Goal: Information Seeking & Learning: Check status

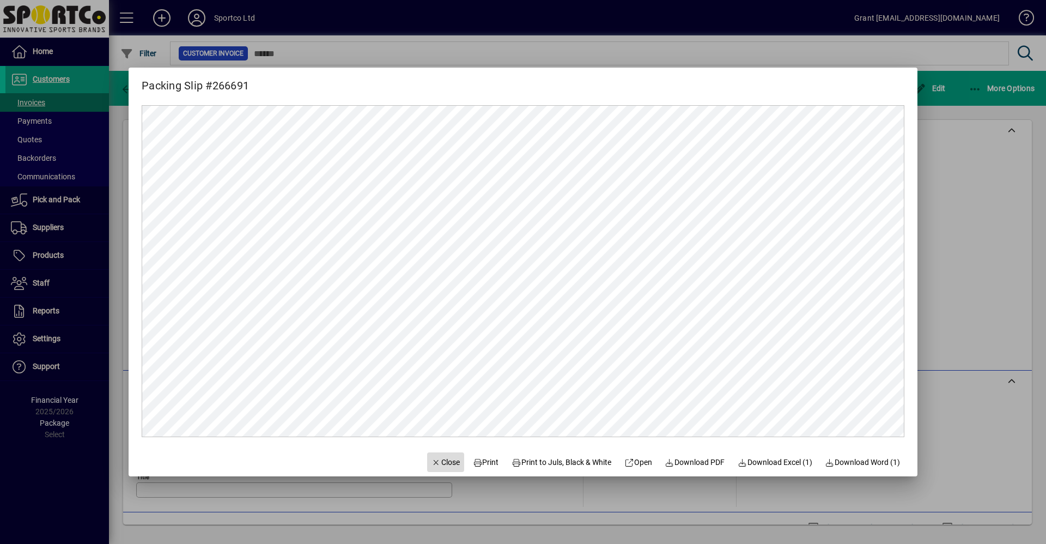
click at [436, 463] on span "Close" at bounding box center [446, 462] width 28 height 11
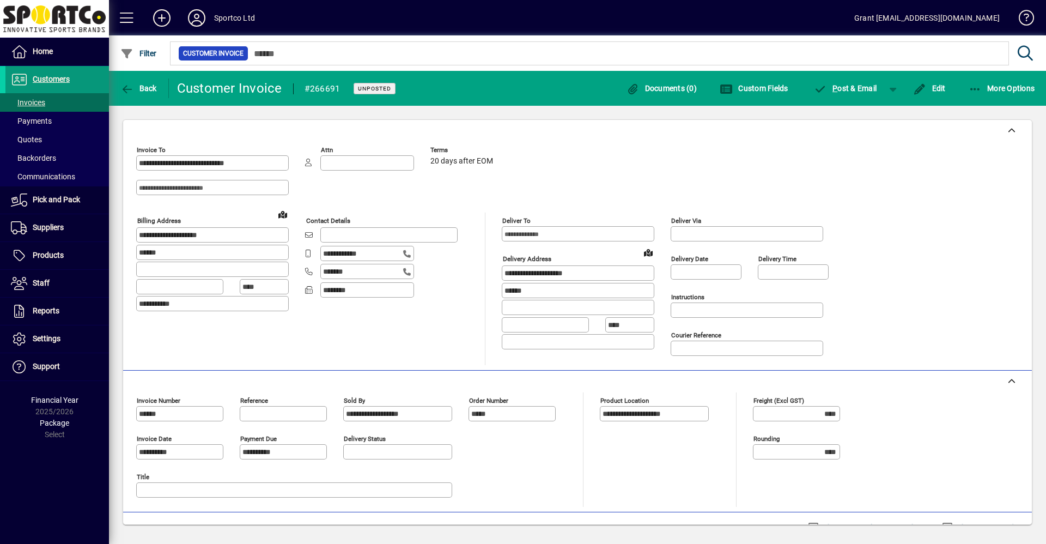
click at [52, 76] on span "Customers" at bounding box center [51, 79] width 37 height 9
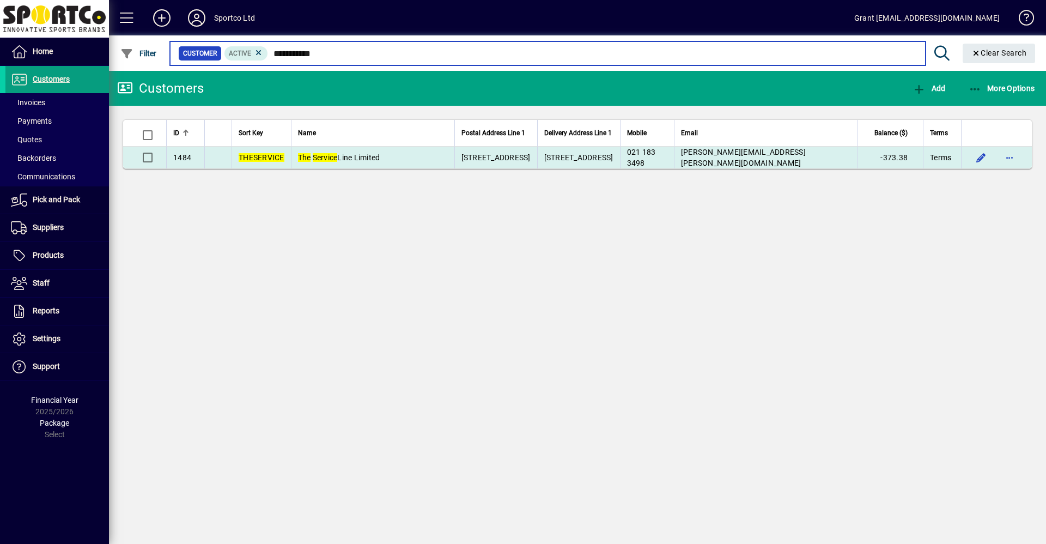
type input "**********"
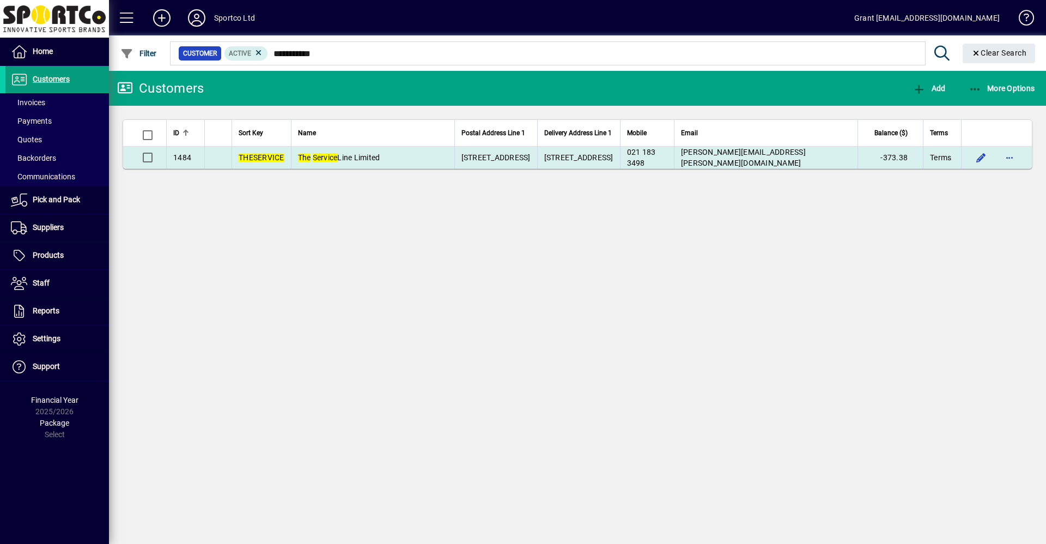
click at [372, 155] on span "The Service Line Limited" at bounding box center [339, 157] width 82 height 9
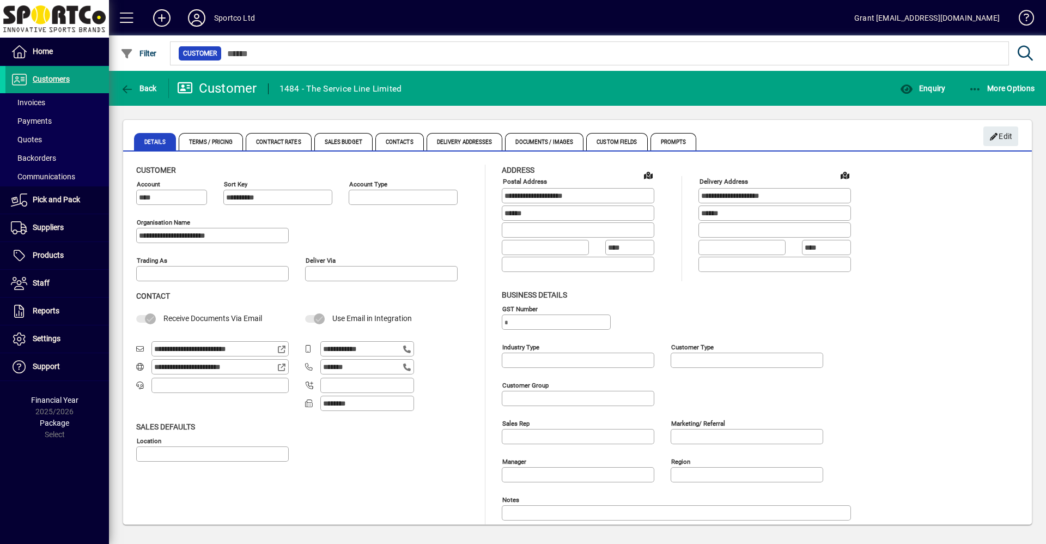
type input "**********"
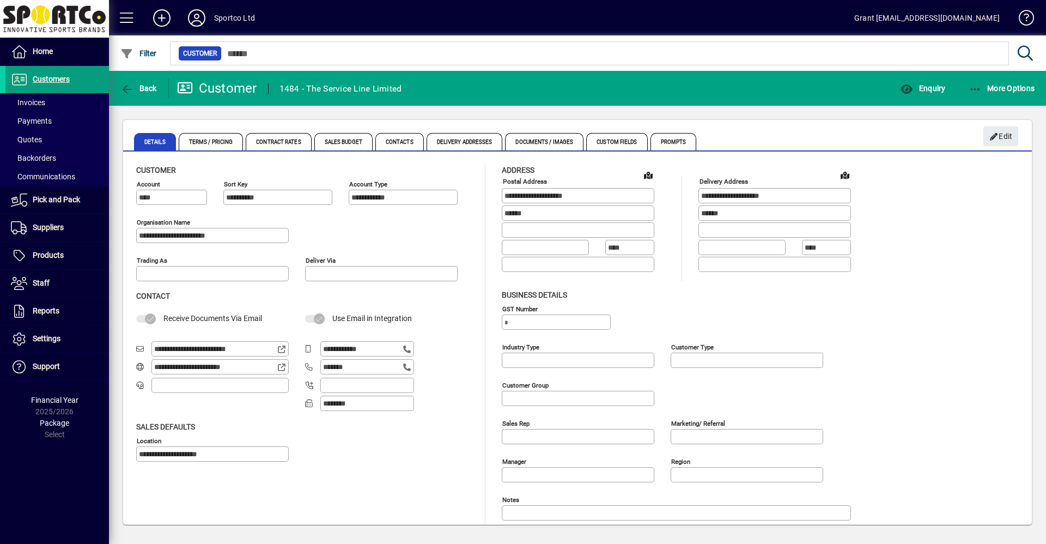
type input "**********"
click at [210, 143] on span "Terms / Pricing" at bounding box center [211, 141] width 65 height 17
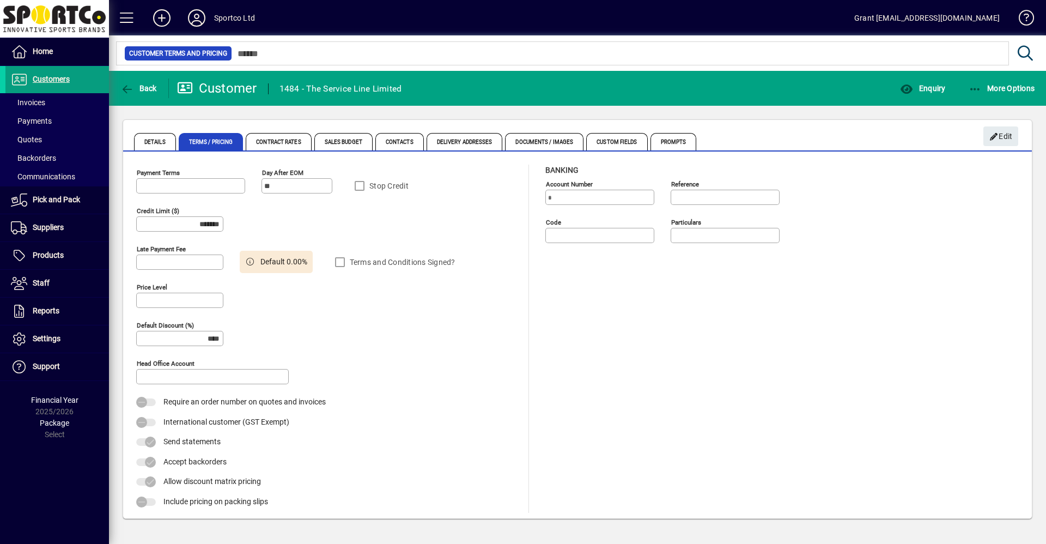
type input "**********"
click at [281, 139] on span "Contract Rates" at bounding box center [278, 141] width 65 height 17
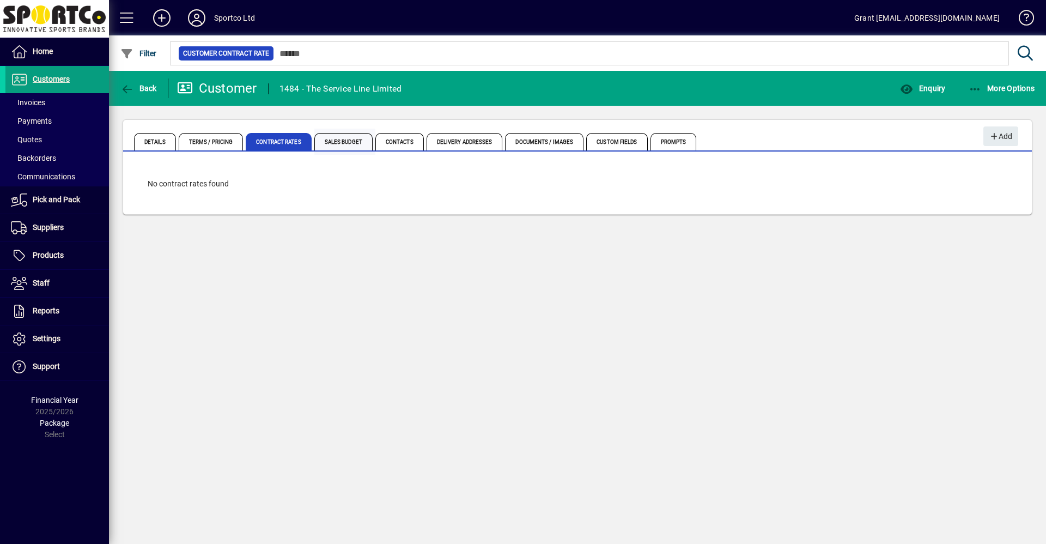
click at [340, 140] on span "Sales Budget" at bounding box center [343, 141] width 58 height 17
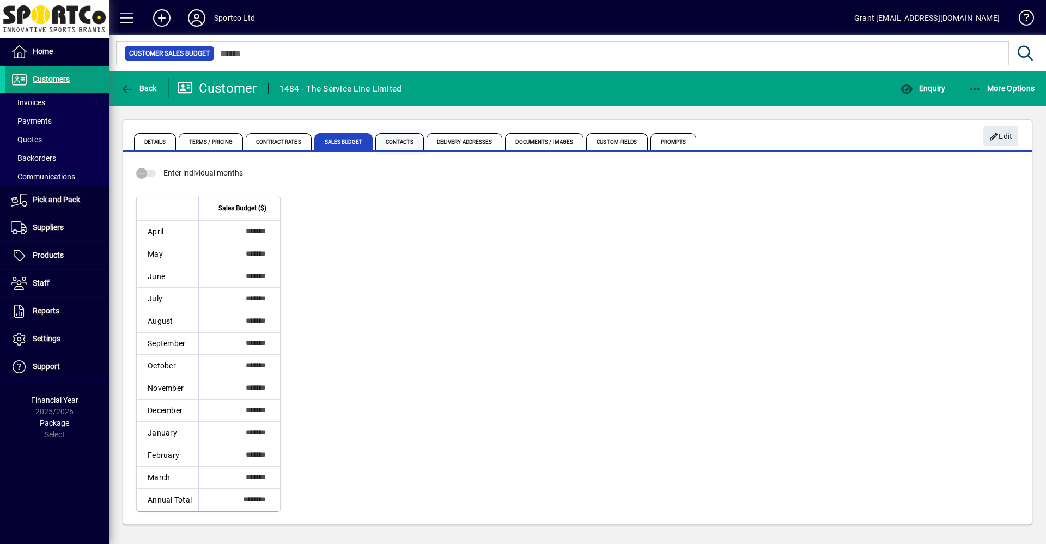
click at [395, 144] on span "Contacts" at bounding box center [400, 141] width 49 height 17
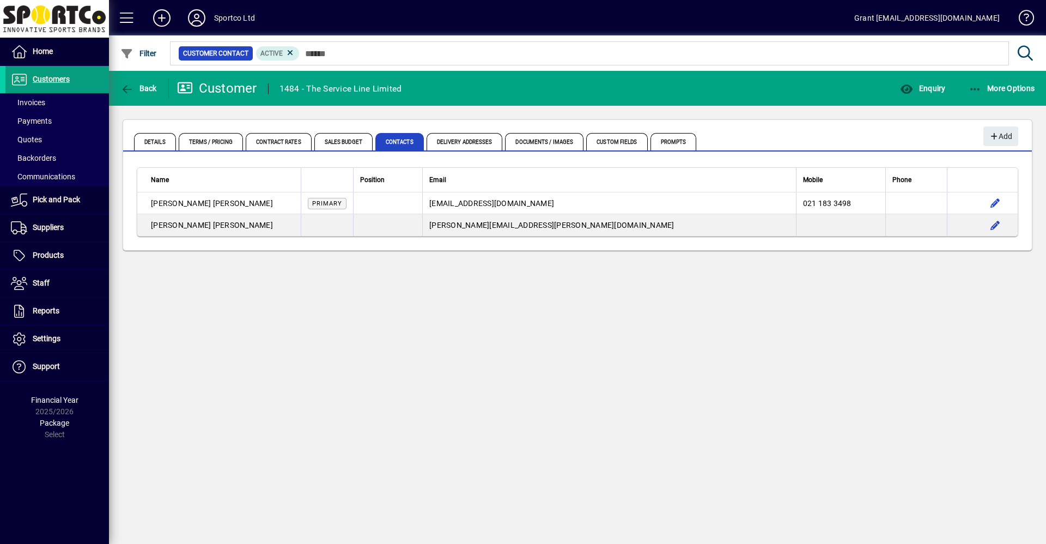
drag, startPoint x: 387, startPoint y: 378, endPoint x: 390, endPoint y: 332, distance: 45.9
click at [154, 82] on span "button" at bounding box center [139, 88] width 42 height 26
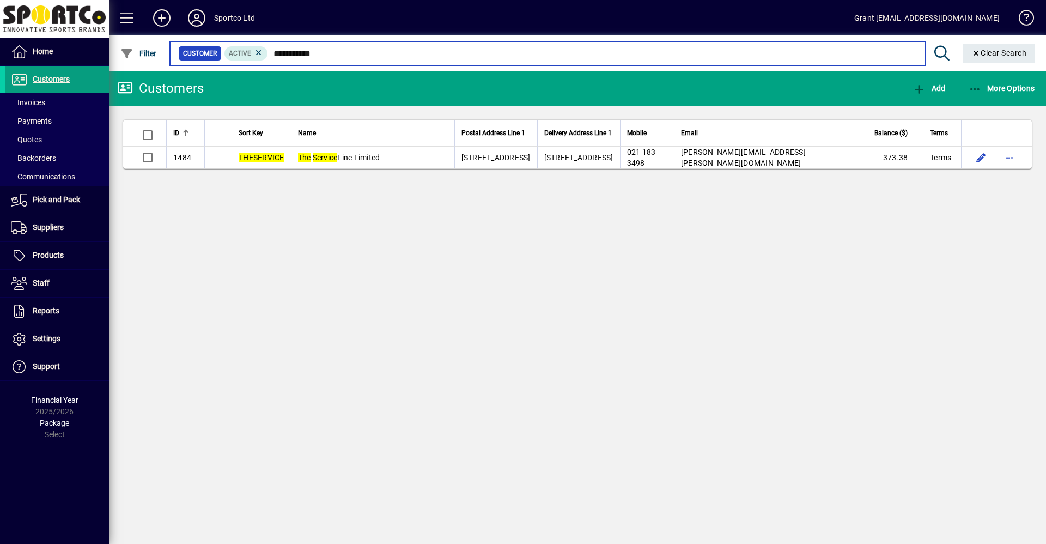
drag, startPoint x: 275, startPoint y: 52, endPoint x: 408, endPoint y: 51, distance: 133.0
click at [399, 51] on input "**********" at bounding box center [592, 53] width 649 height 15
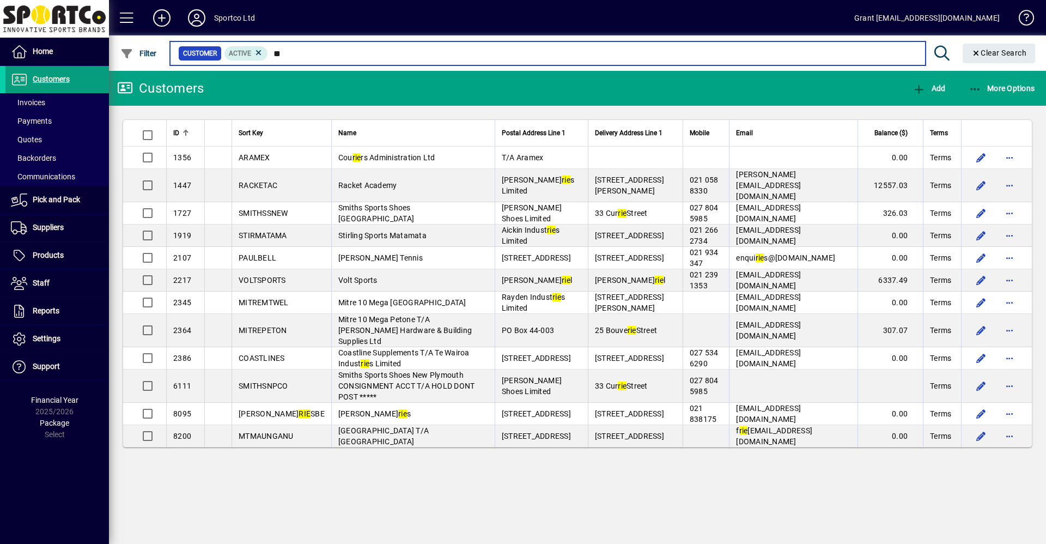
type input "*"
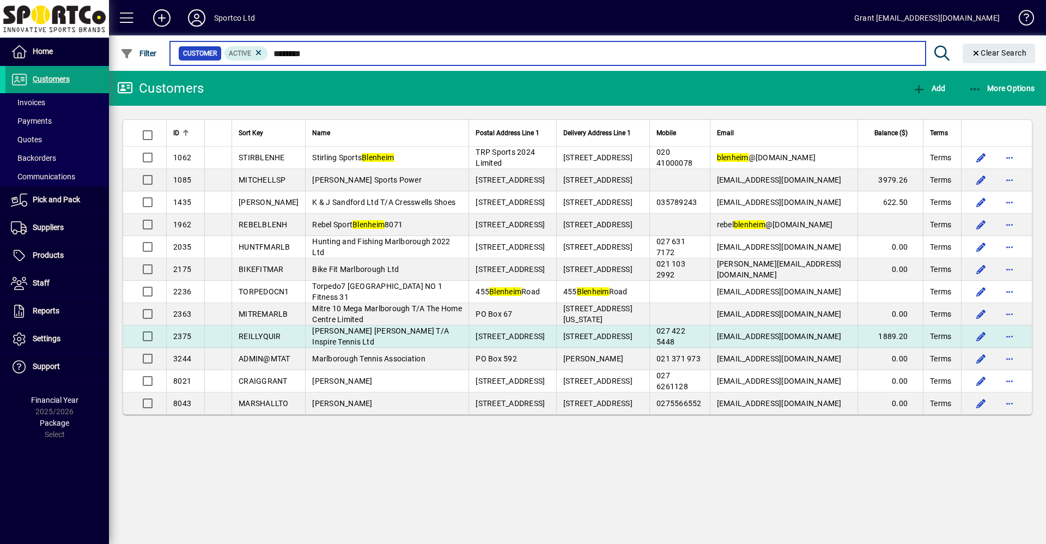
type input "********"
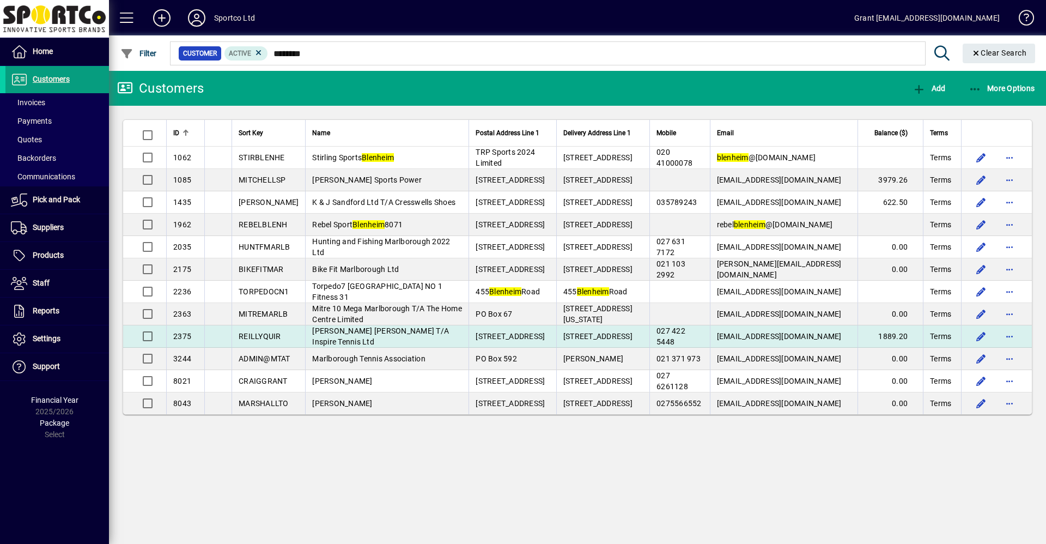
click at [356, 336] on span "[PERSON_NAME] [PERSON_NAME] T/A Inspire Tennis Ltd" at bounding box center [380, 336] width 137 height 20
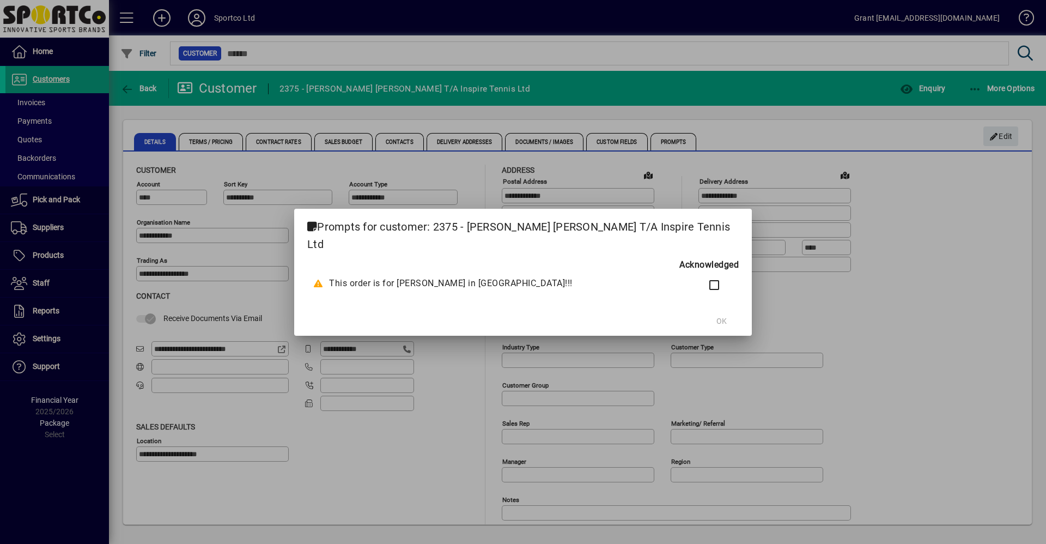
type input "**********"
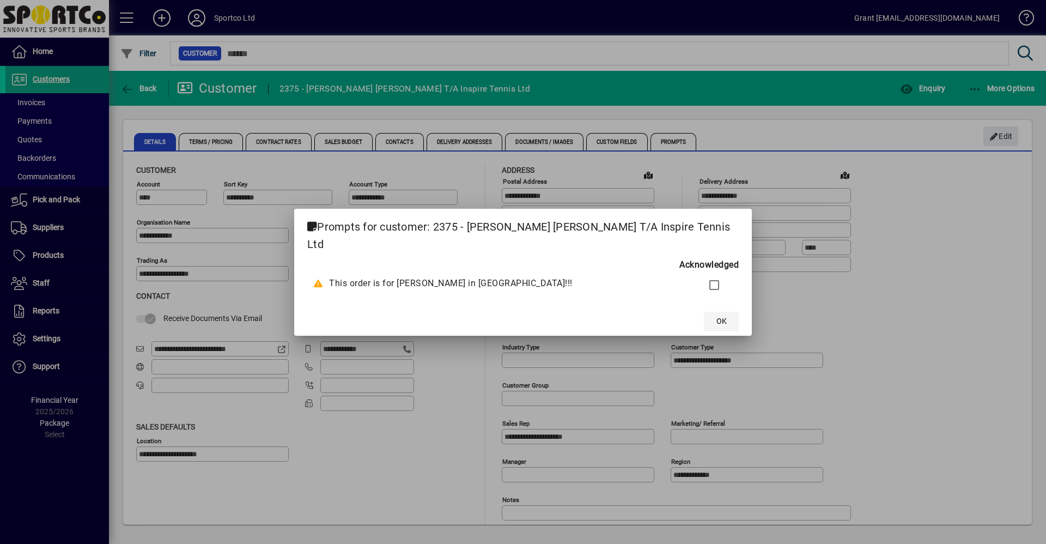
click at [717, 318] on span "OK" at bounding box center [722, 321] width 10 height 11
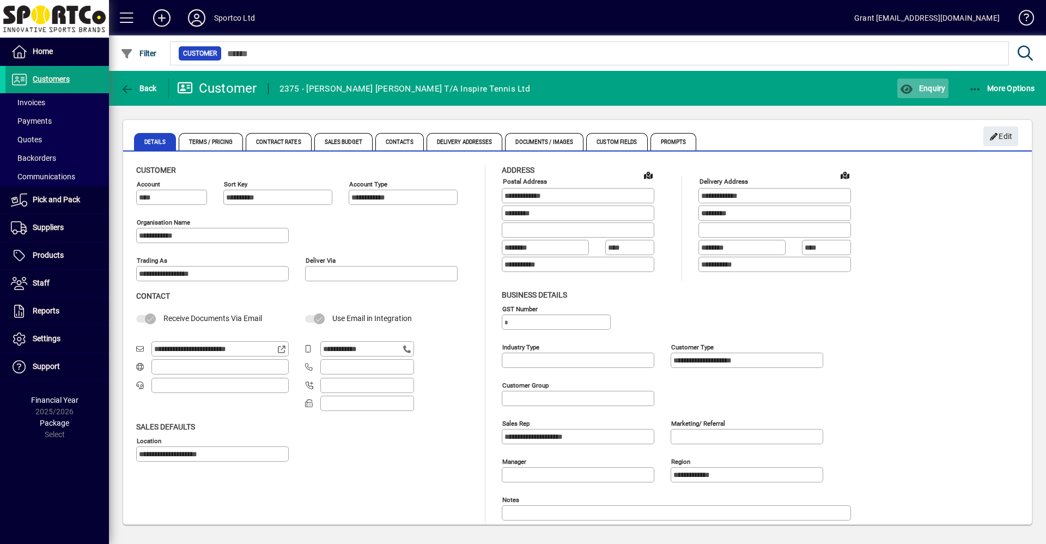
click at [935, 88] on span "Enquiry" at bounding box center [922, 88] width 45 height 9
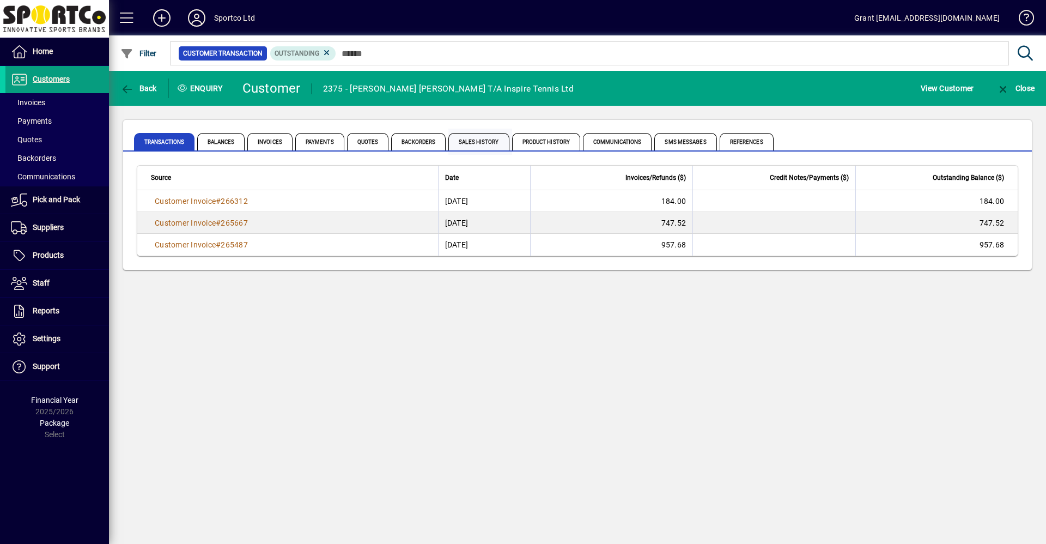
click at [476, 143] on span "Sales History" at bounding box center [479, 141] width 60 height 17
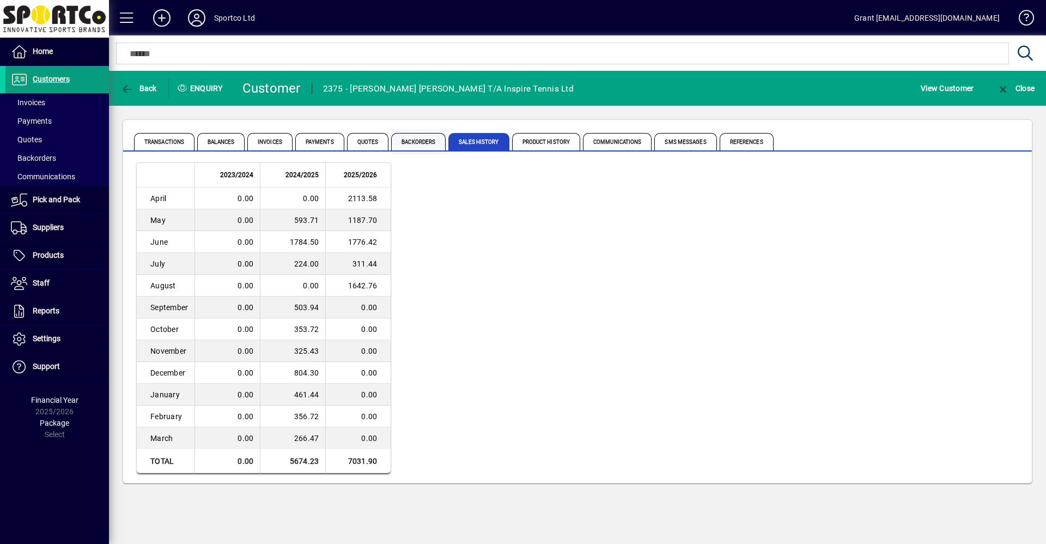
click at [433, 142] on span "Backorders" at bounding box center [418, 141] width 55 height 17
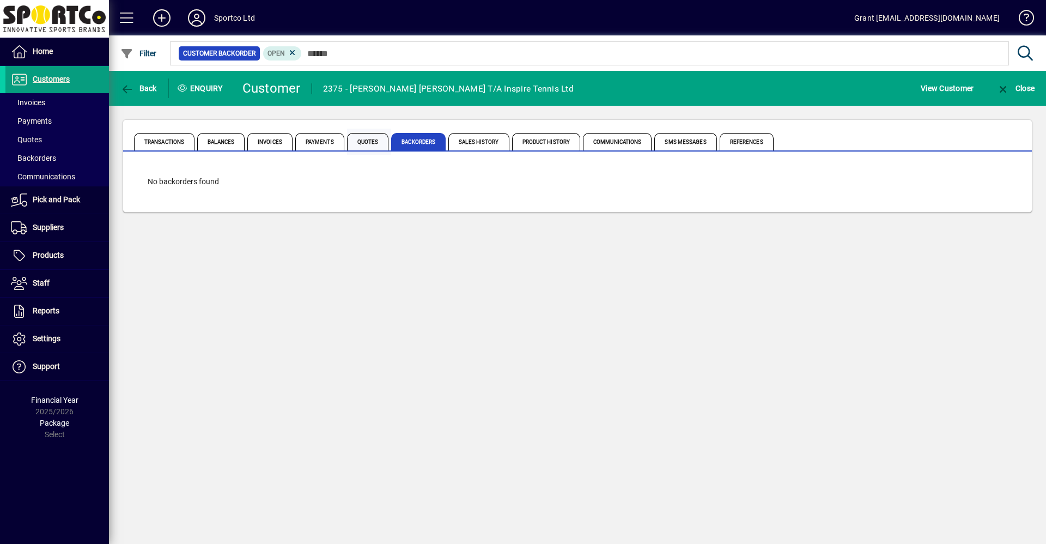
click at [370, 142] on span "Quotes" at bounding box center [368, 141] width 42 height 17
click at [325, 139] on span "Payments" at bounding box center [319, 141] width 49 height 17
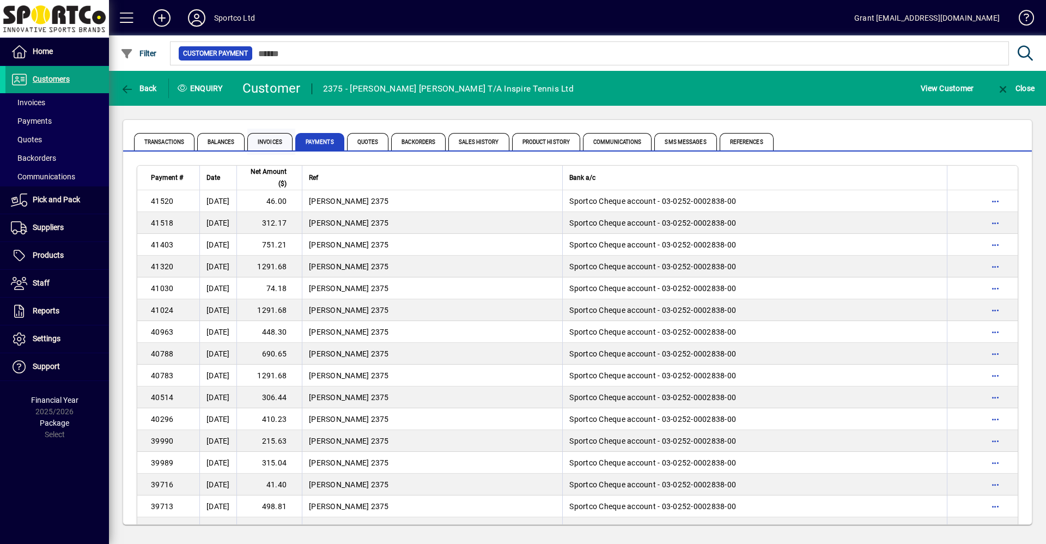
drag, startPoint x: 274, startPoint y: 139, endPoint x: 247, endPoint y: 136, distance: 26.3
click at [273, 139] on span "Invoices" at bounding box center [269, 141] width 45 height 17
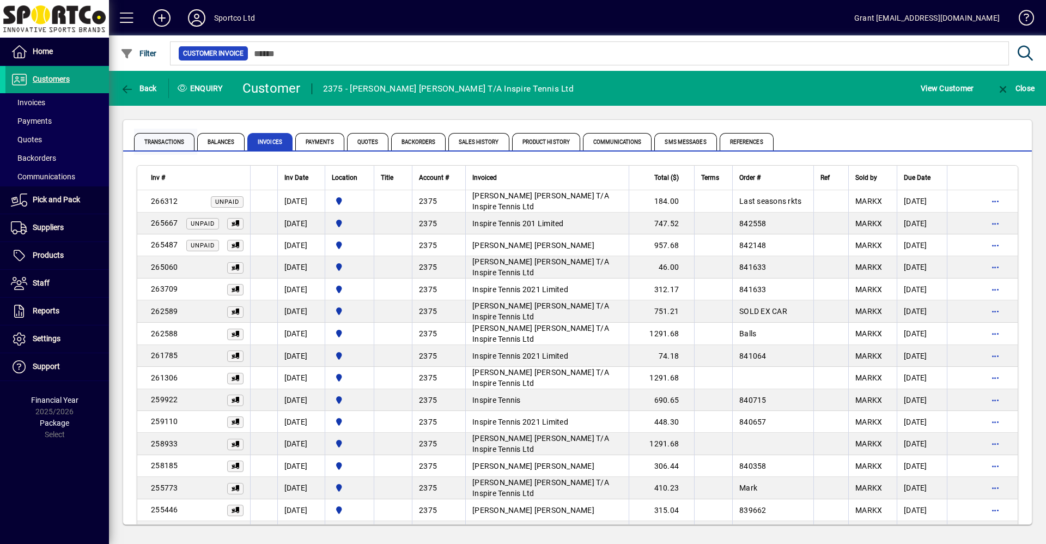
click at [166, 141] on span "Transactions" at bounding box center [164, 141] width 60 height 17
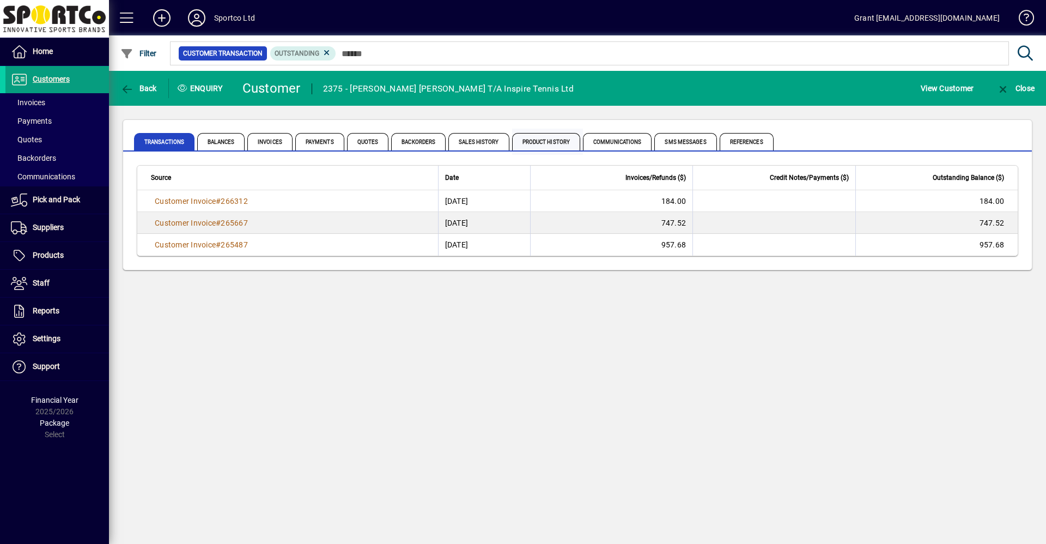
click at [555, 144] on span "Product History" at bounding box center [546, 141] width 69 height 17
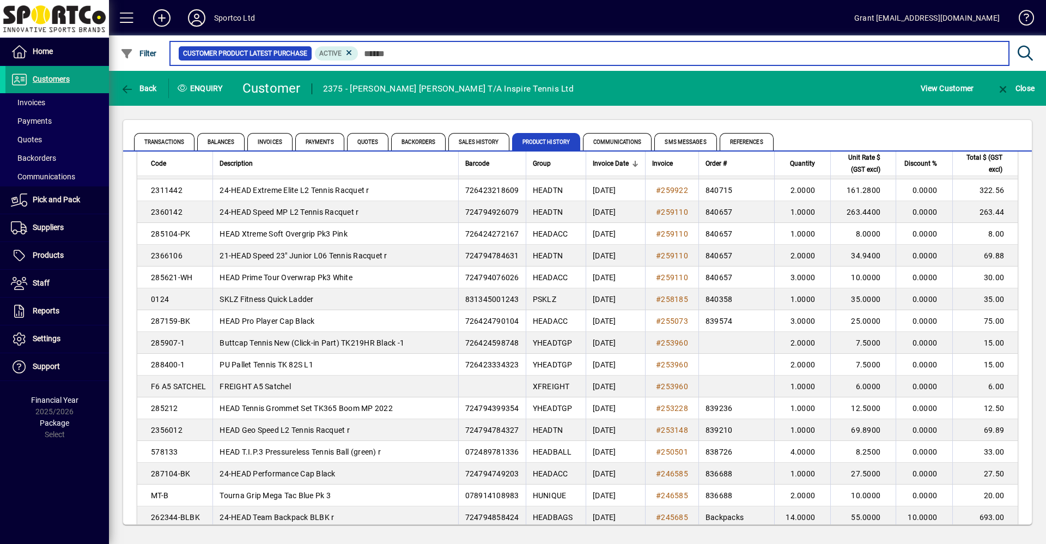
scroll to position [672, 0]
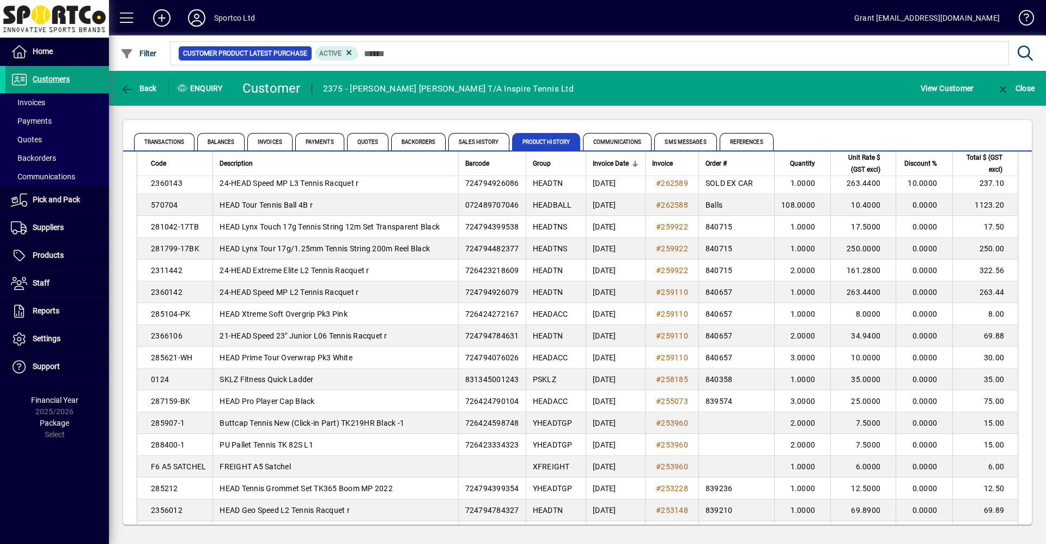
drag, startPoint x: 147, startPoint y: 291, endPoint x: 1003, endPoint y: 292, distance: 855.7
click at [1003, 292] on tr "2360142 24-HEAD Speed MP L2 Tennis Racquet r 724794926079 HEADTN [DATE] # 25911…" at bounding box center [577, 292] width 881 height 22
click at [396, 342] on td "21-HEAD Speed 23" Junior L06 Tennis Racquet r" at bounding box center [335, 336] width 245 height 22
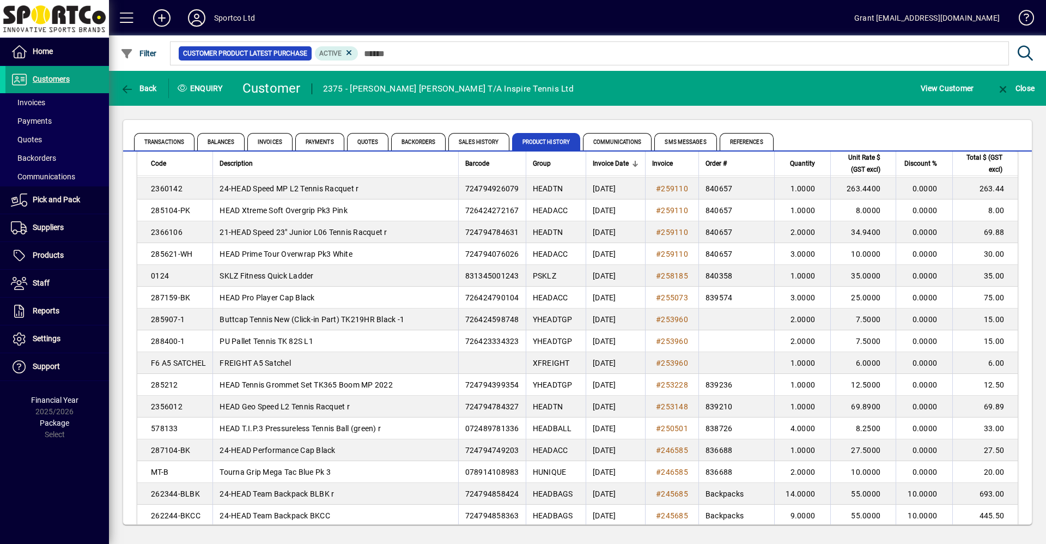
scroll to position [836, 0]
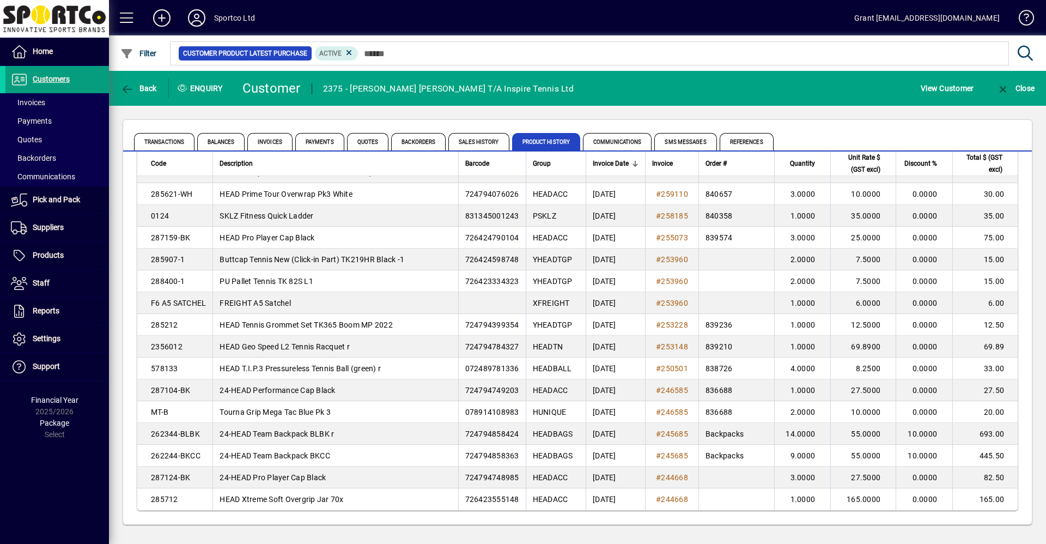
drag, startPoint x: 150, startPoint y: 221, endPoint x: 941, endPoint y: 220, distance: 791.4
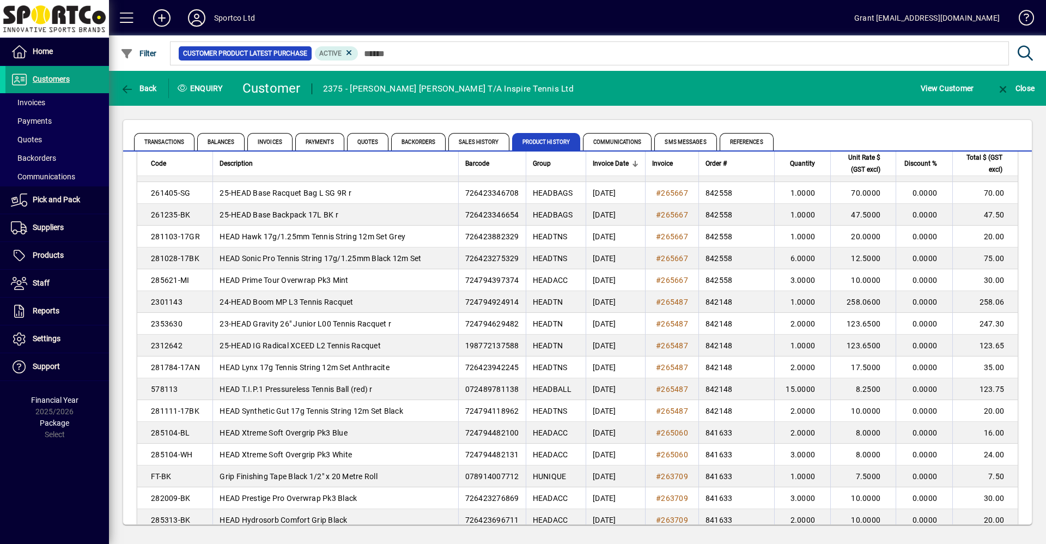
scroll to position [0, 0]
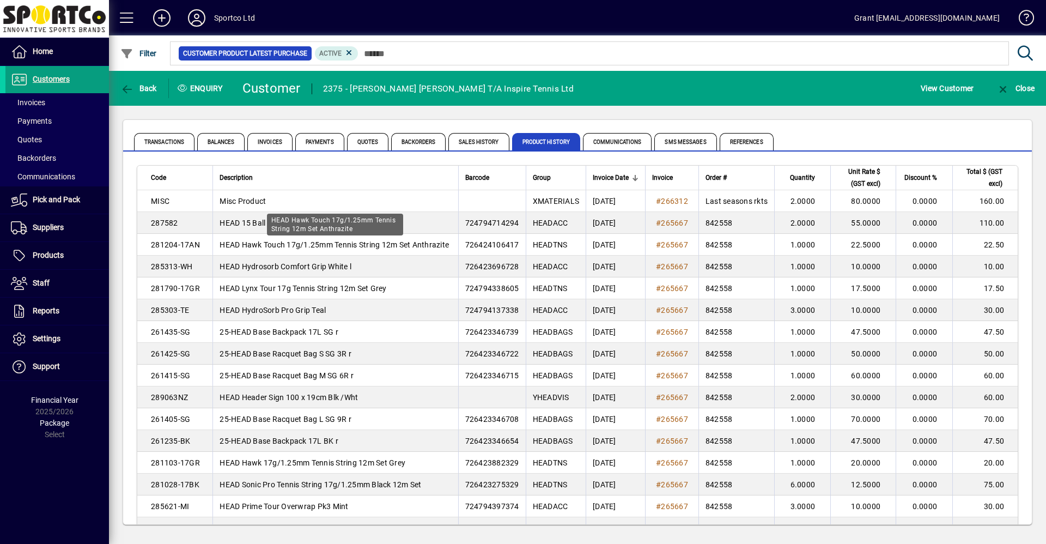
click at [302, 228] on div "HEAD Hawk Touch 17g/1.25mm Tennis String 12m Set Anthrazite" at bounding box center [335, 225] width 136 height 22
click at [476, 140] on span "Sales History" at bounding box center [479, 141] width 60 height 17
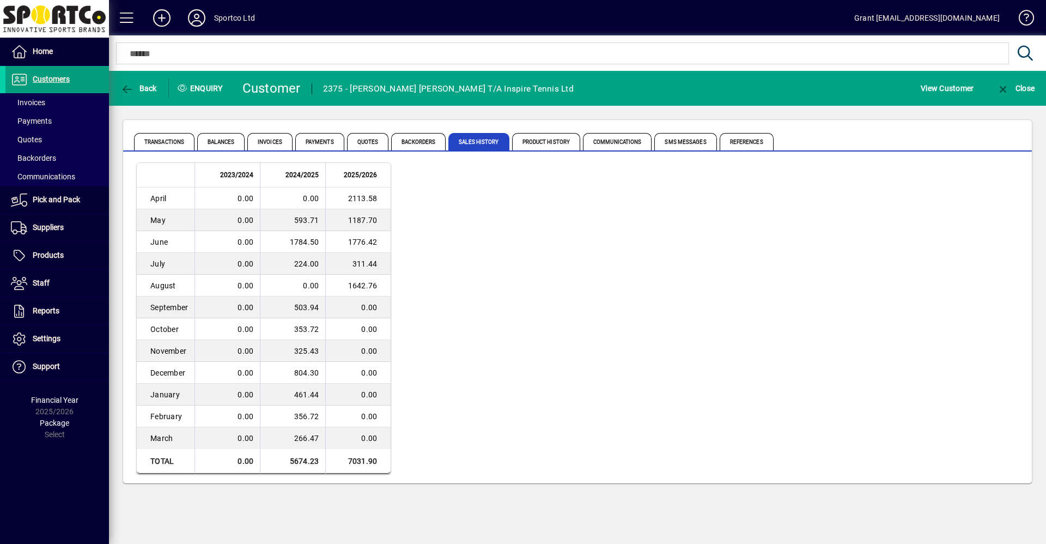
drag, startPoint x: 377, startPoint y: 461, endPoint x: 257, endPoint y: 410, distance: 130.4
click at [257, 410] on table "2023/2024 2024/2025 2025/2026 April 0.00 0.00 2113.58 May 0.00 593.71 1187.70 J…" at bounding box center [263, 318] width 255 height 312
click at [530, 438] on div "2023/2024 2024/2025 2025/2026 April 0.00 0.00 2113.58 May 0.00 593.71 1187.70 J…" at bounding box center [577, 318] width 883 height 312
drag, startPoint x: 380, startPoint y: 462, endPoint x: 145, endPoint y: 191, distance: 358.5
click at [145, 191] on table "2023/2024 2024/2025 2025/2026 April 0.00 0.00 2113.58 May 0.00 593.71 1187.70 J…" at bounding box center [263, 318] width 255 height 312
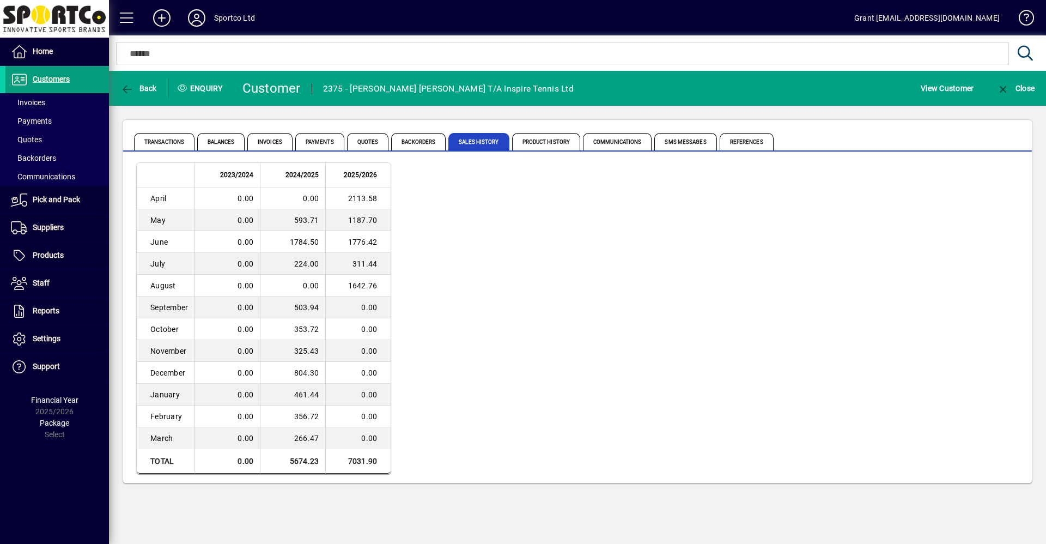
click at [537, 282] on div "2023/2024 2024/2025 2025/2026 April 0.00 0.00 2113.58 May 0.00 593.71 1187.70 J…" at bounding box center [577, 318] width 883 height 312
click at [469, 143] on span "Sales History" at bounding box center [479, 141] width 60 height 17
drag, startPoint x: 384, startPoint y: 283, endPoint x: 140, endPoint y: 201, distance: 257.2
click at [140, 201] on tbody "April 0.00 0.00 2113.58 May 0.00 593.71 1187.70 June 0.00 1784.50 1776.42 July …" at bounding box center [264, 318] width 254 height 262
click at [479, 252] on div "2023/2024 2024/2025 2025/2026 April 0.00 0.00 2113.58 May 0.00 593.71 1187.70 J…" at bounding box center [577, 318] width 883 height 312
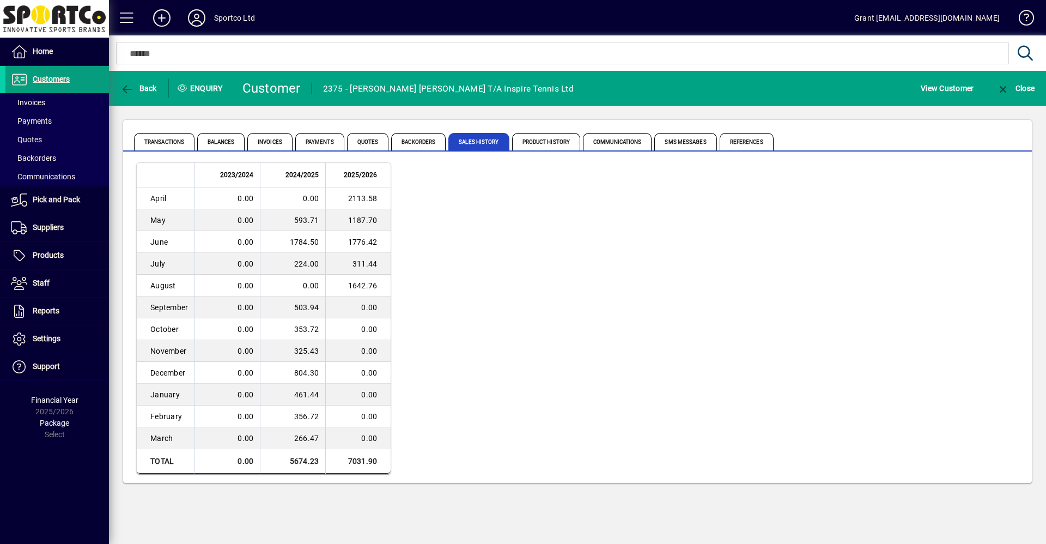
drag, startPoint x: 384, startPoint y: 286, endPoint x: 138, endPoint y: 200, distance: 260.3
click at [138, 200] on tbody "April 0.00 0.00 2113.58 May 0.00 593.71 1187.70 June 0.00 1784.50 1776.42 July …" at bounding box center [264, 318] width 254 height 262
click at [517, 258] on div "2023/2024 2024/2025 2025/2026 April 0.00 0.00 2113.58 May 0.00 593.71 1187.70 J…" at bounding box center [577, 318] width 883 height 312
click at [499, 239] on div "2023/2024 2024/2025 2025/2026 April 0.00 0.00 2113.58 May 0.00 593.71 1187.70 J…" at bounding box center [577, 318] width 883 height 312
drag, startPoint x: 150, startPoint y: 197, endPoint x: 386, endPoint y: 279, distance: 249.8
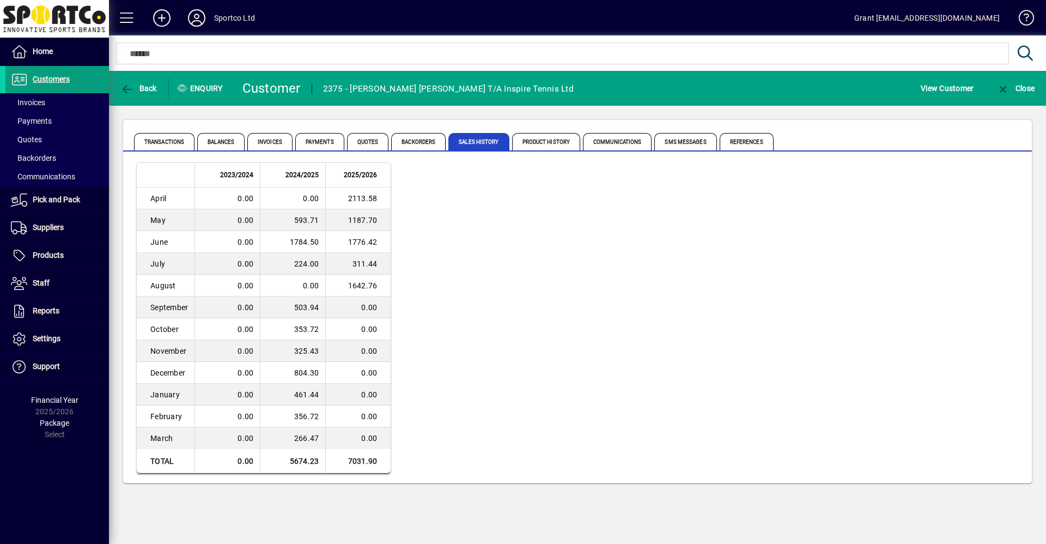
click at [386, 279] on tbody "April 0.00 0.00 2113.58 May 0.00 593.71 1187.70 June 0.00 1784.50 1776.42 July …" at bounding box center [264, 318] width 254 height 262
drag, startPoint x: 386, startPoint y: 279, endPoint x: 483, endPoint y: 279, distance: 97.0
click at [483, 279] on div "2023/2024 2024/2025 2025/2026 April 0.00 0.00 2113.58 May 0.00 593.71 1187.70 J…" at bounding box center [577, 318] width 883 height 312
drag, startPoint x: 389, startPoint y: 285, endPoint x: 150, endPoint y: 194, distance: 255.0
click at [150, 194] on tbody "April 0.00 0.00 2113.58 May 0.00 593.71 1187.70 June 0.00 1784.50 1776.42 July …" at bounding box center [264, 318] width 254 height 262
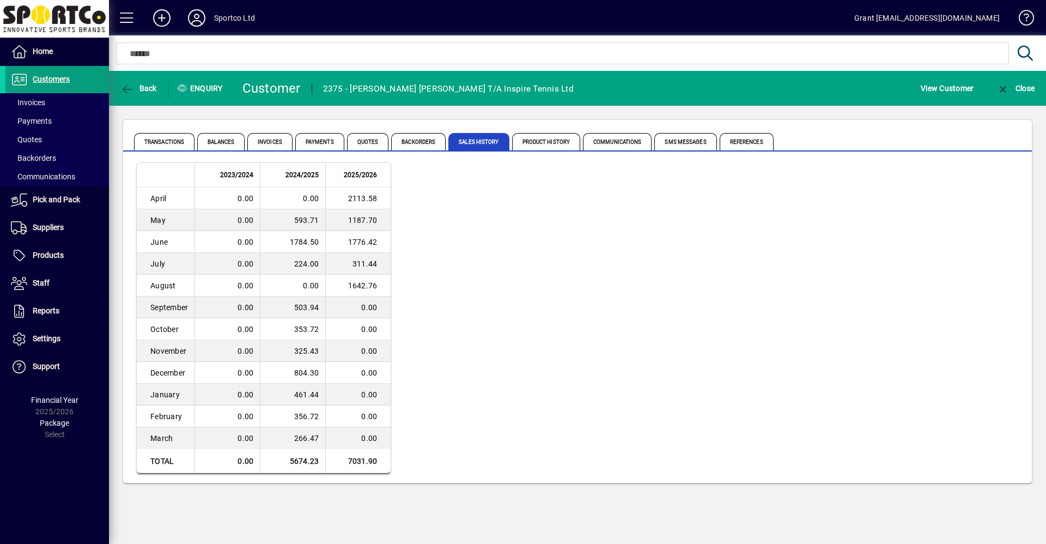
click at [513, 232] on div "2023/2024 2024/2025 2025/2026 April 0.00 0.00 2113.58 May 0.00 593.71 1187.70 J…" at bounding box center [577, 318] width 883 height 312
drag, startPoint x: 384, startPoint y: 282, endPoint x: 139, endPoint y: 195, distance: 260.1
click at [139, 195] on tbody "April 0.00 0.00 2113.58 May 0.00 593.71 1187.70 June 0.00 1784.50 1776.42 July …" at bounding box center [264, 318] width 254 height 262
click at [528, 221] on div "2023/2024 2024/2025 2025/2026 April 0.00 0.00 2113.58 May 0.00 593.71 1187.70 J…" at bounding box center [577, 318] width 883 height 312
